Goal: Obtain resource: Download file/media

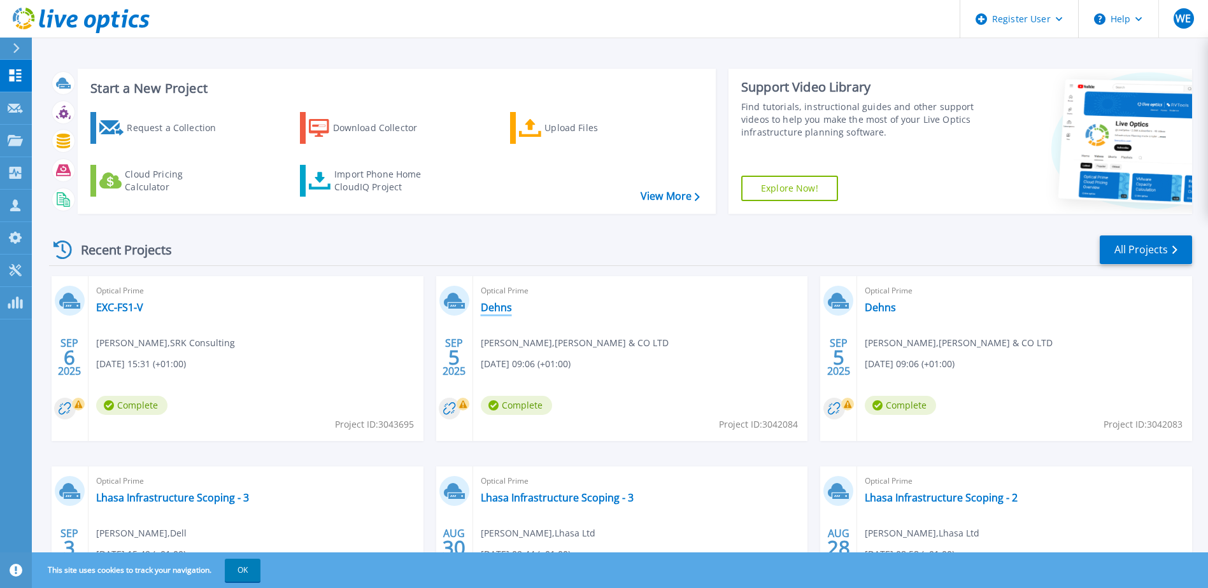
click at [501, 302] on link "Dehns" at bounding box center [496, 307] width 31 height 13
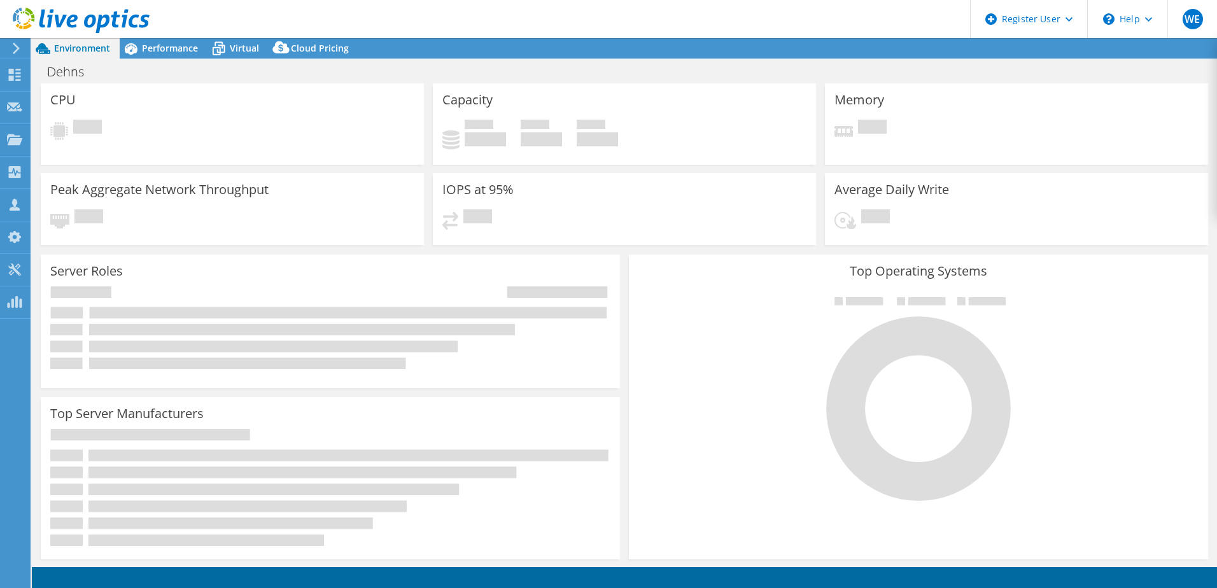
select select "USD"
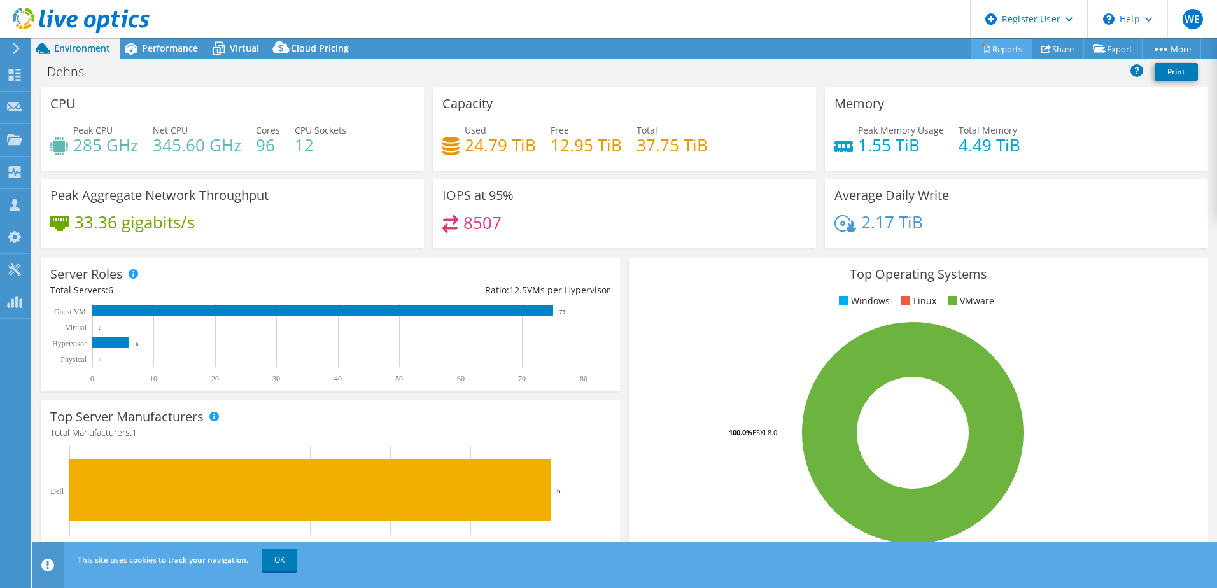
click at [986, 45] on link "Reports" at bounding box center [1002, 49] width 61 height 20
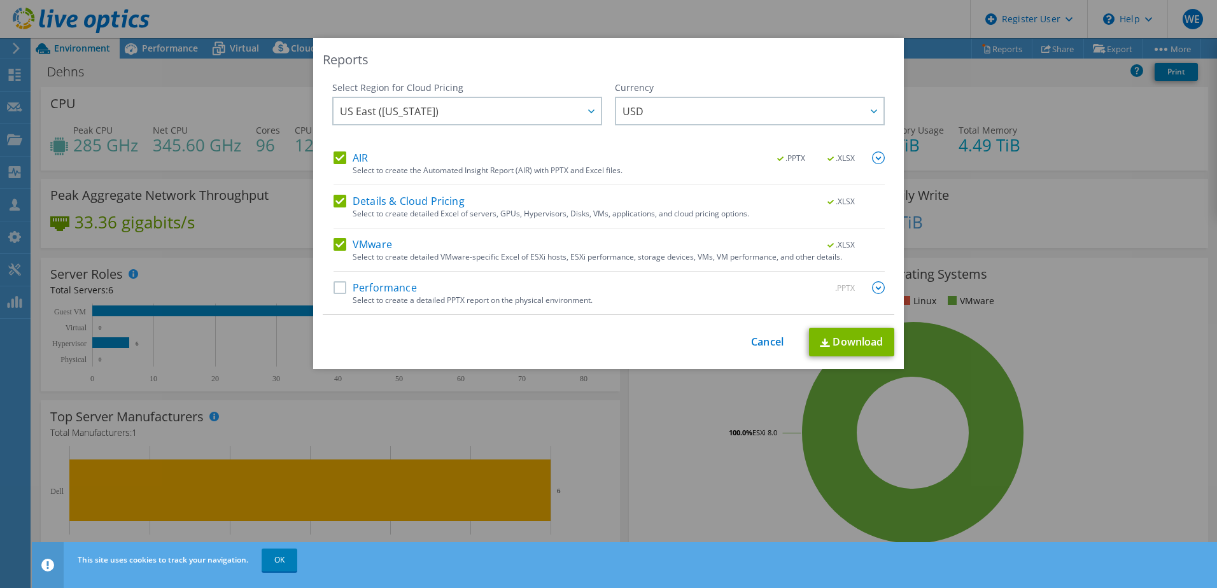
click at [327, 157] on div "Select Region for Cloud Pricing Asia Pacific (Hong Kong) Asia Pacific (Mumbai) …" at bounding box center [609, 198] width 572 height 234
click at [334, 158] on label "AIR" at bounding box center [351, 158] width 34 height 13
click at [0, 0] on input "AIR" at bounding box center [0, 0] width 0 height 0
click at [334, 204] on label "Details & Cloud Pricing" at bounding box center [399, 201] width 131 height 13
click at [0, 0] on input "Details & Cloud Pricing" at bounding box center [0, 0] width 0 height 0
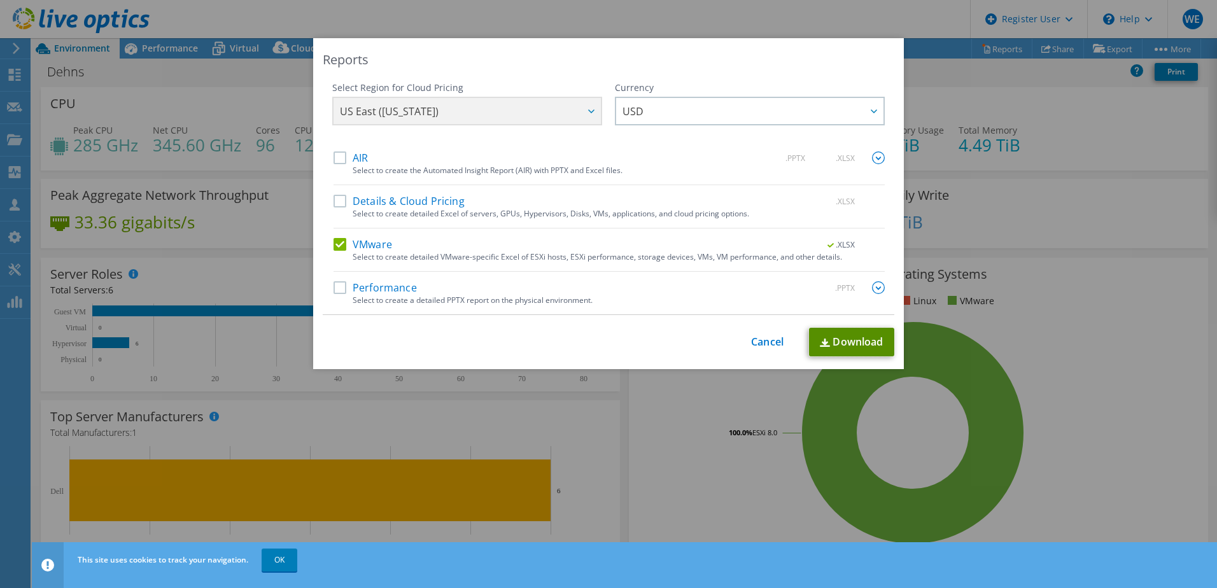
click at [839, 336] on link "Download" at bounding box center [851, 342] width 85 height 29
